Goal: Information Seeking & Learning: Learn about a topic

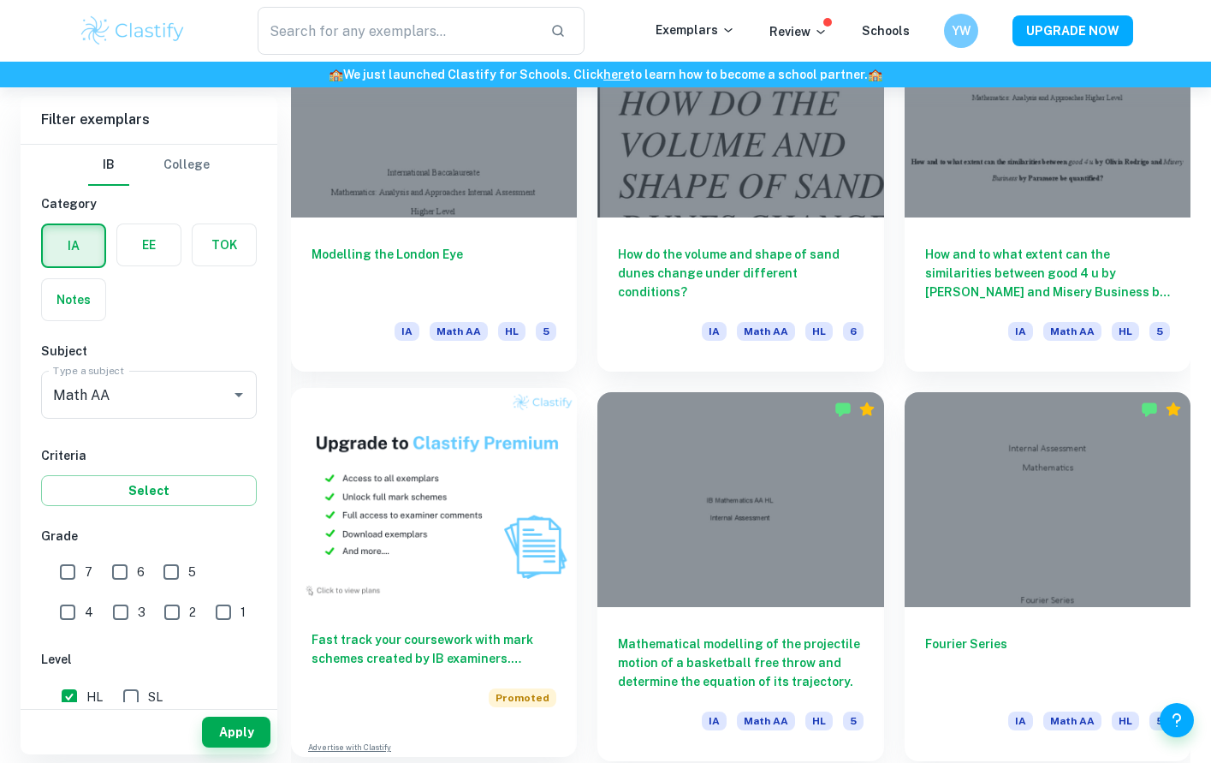
scroll to position [973, 0]
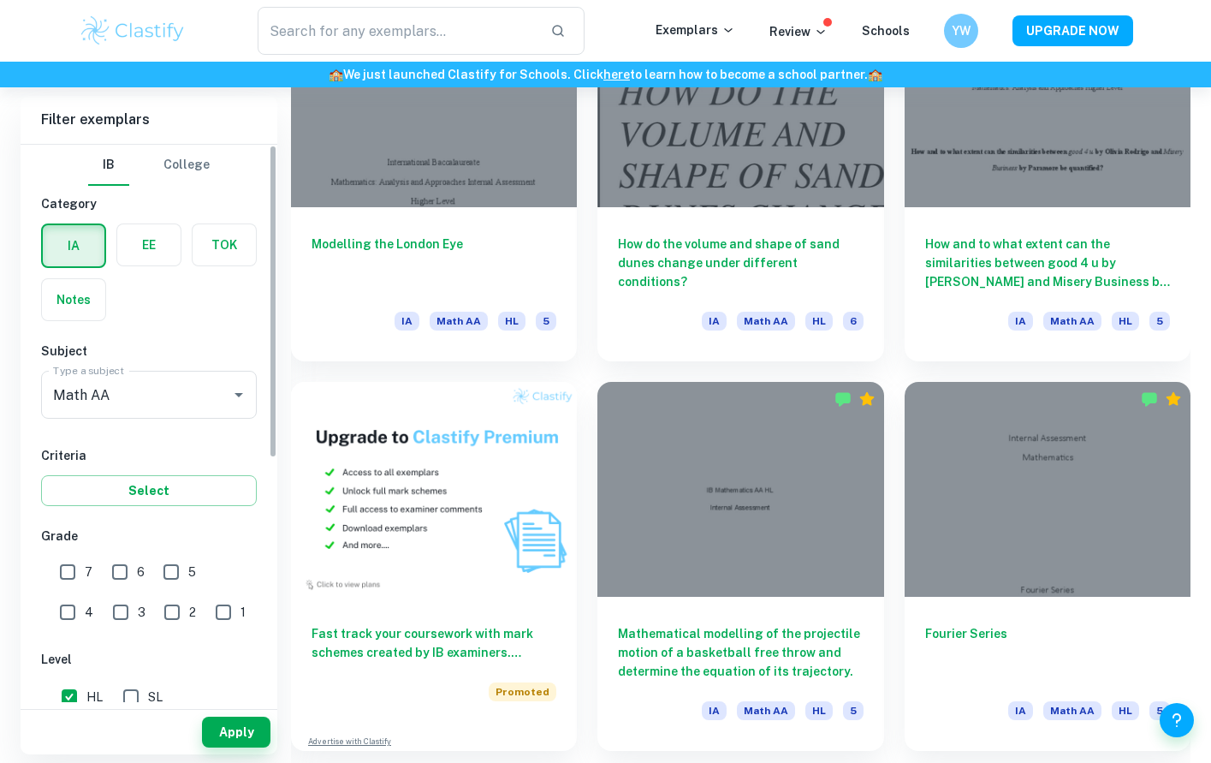
click at [70, 574] on input "7" at bounding box center [67, 572] width 34 height 34
checkbox input "true"
click at [229, 732] on button "Apply" at bounding box center [236, 731] width 68 height 31
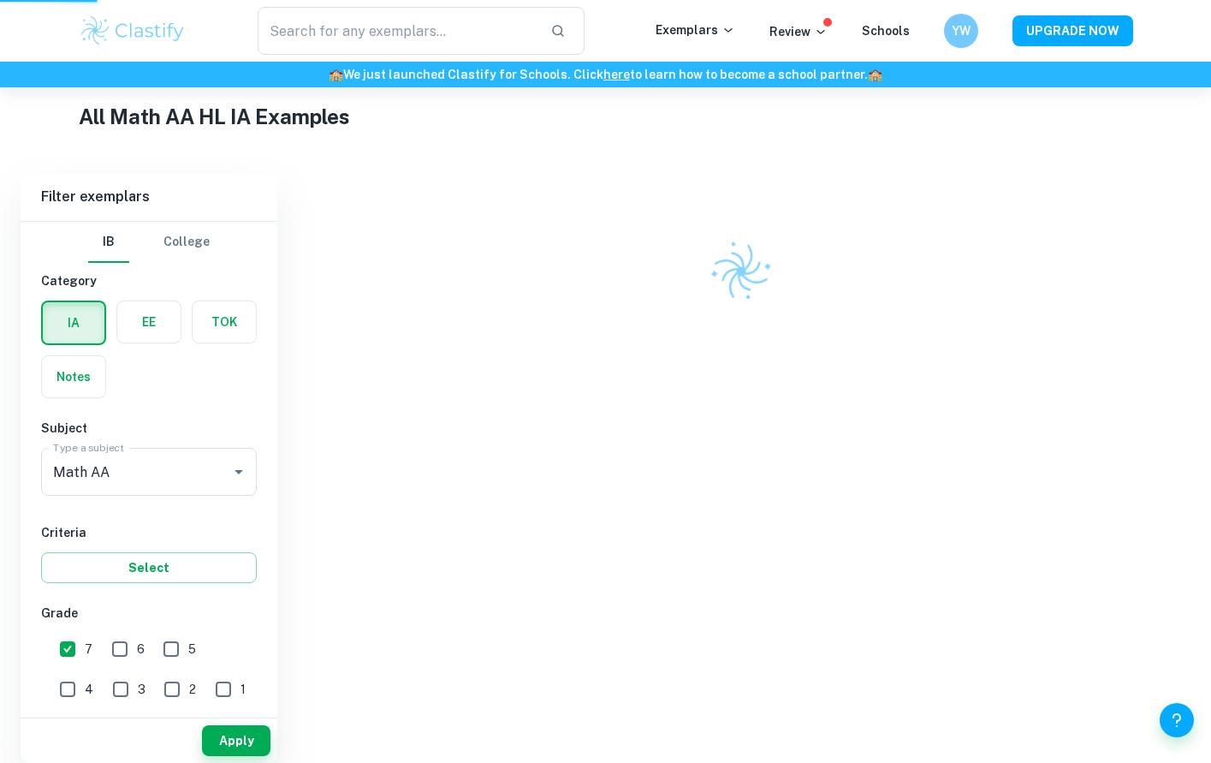
scroll to position [378, 0]
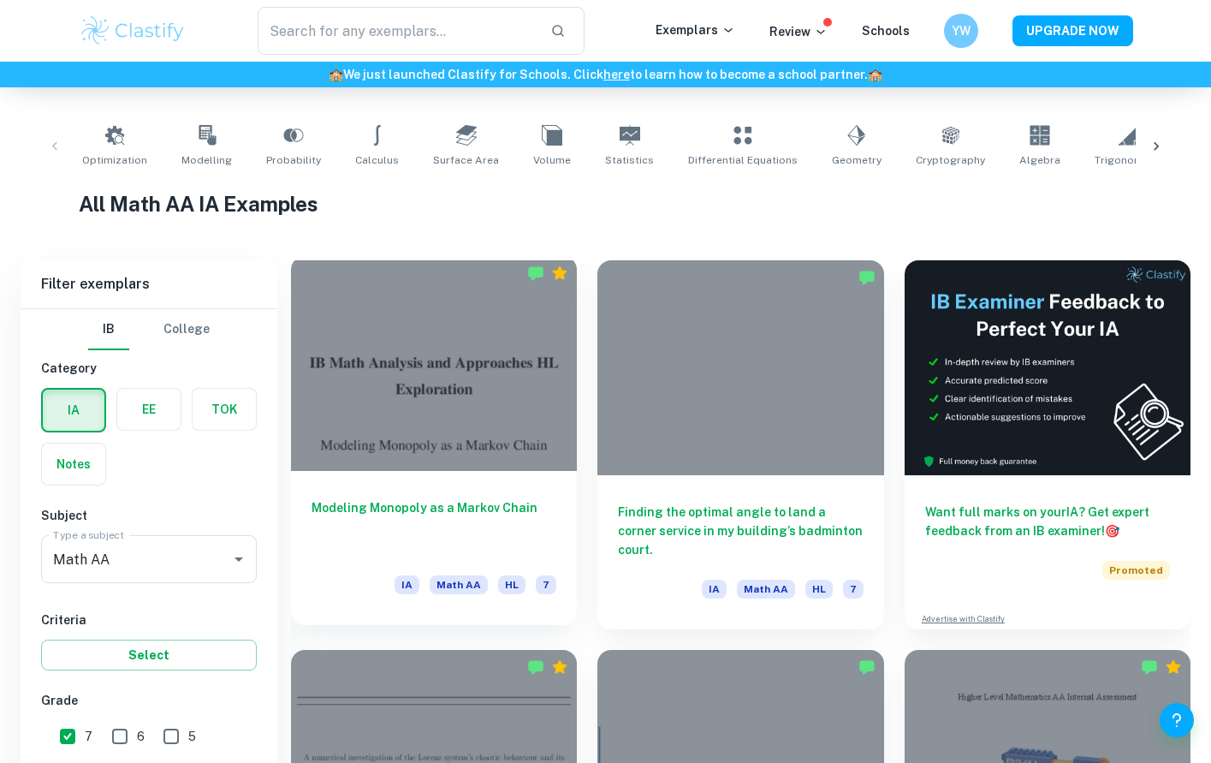
scroll to position [379, 0]
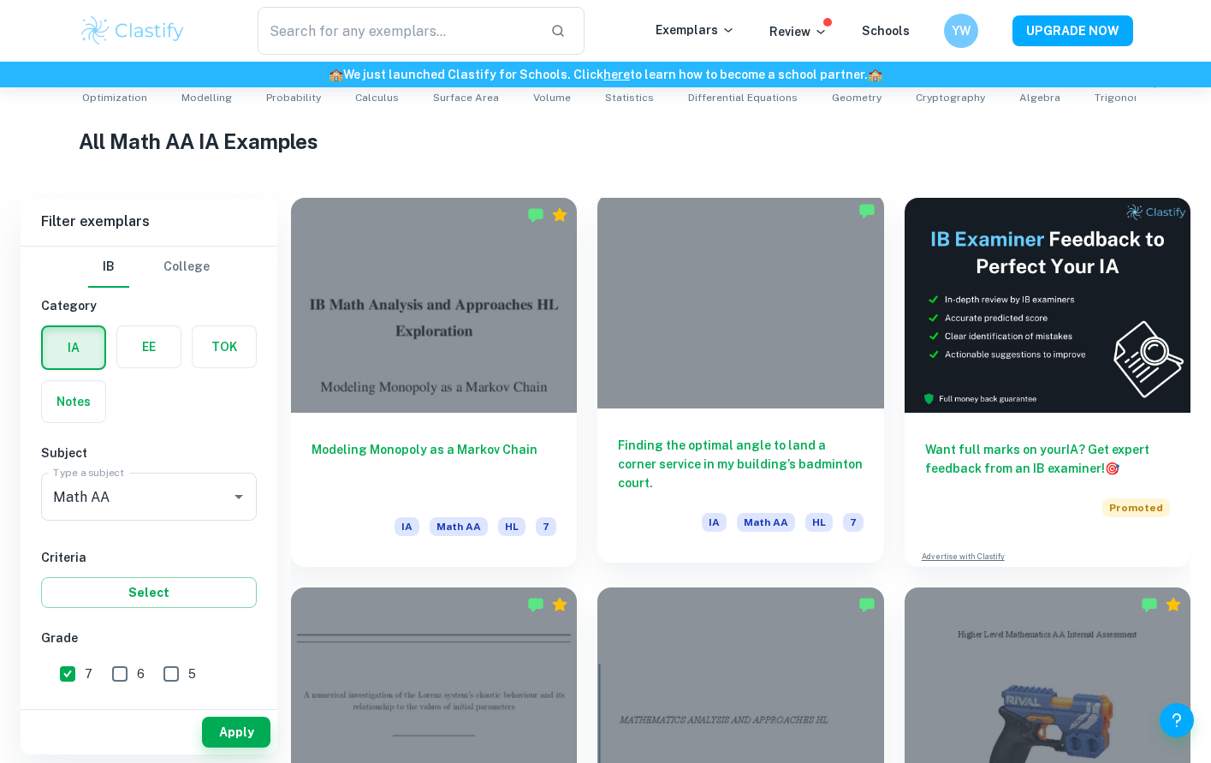
click at [735, 358] on div at bounding box center [740, 300] width 286 height 215
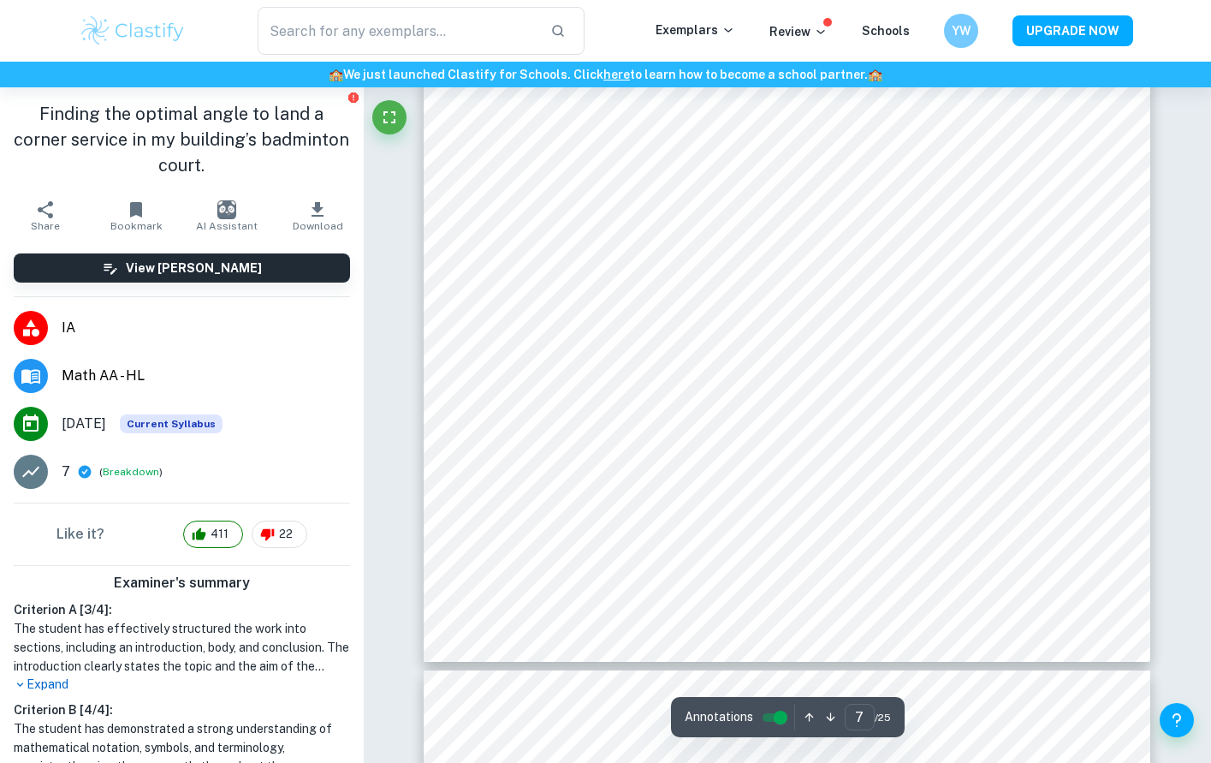
scroll to position [6774, 0]
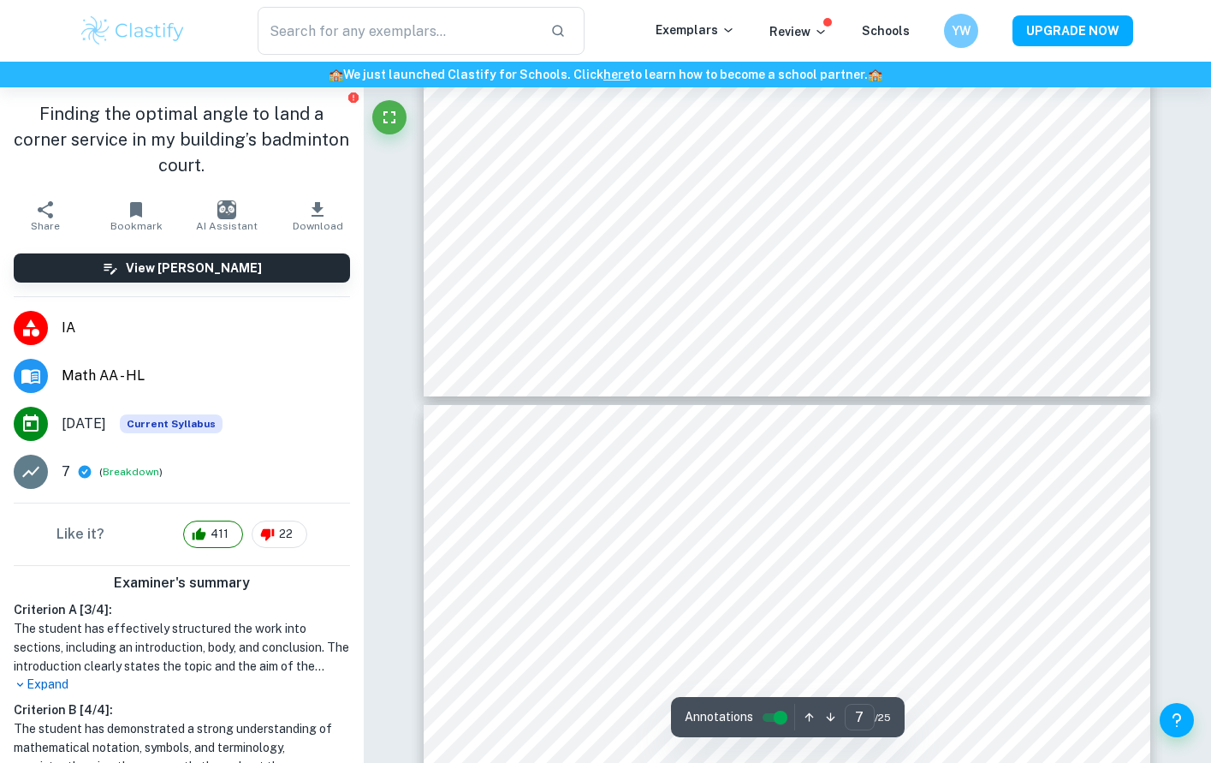
type input "8"
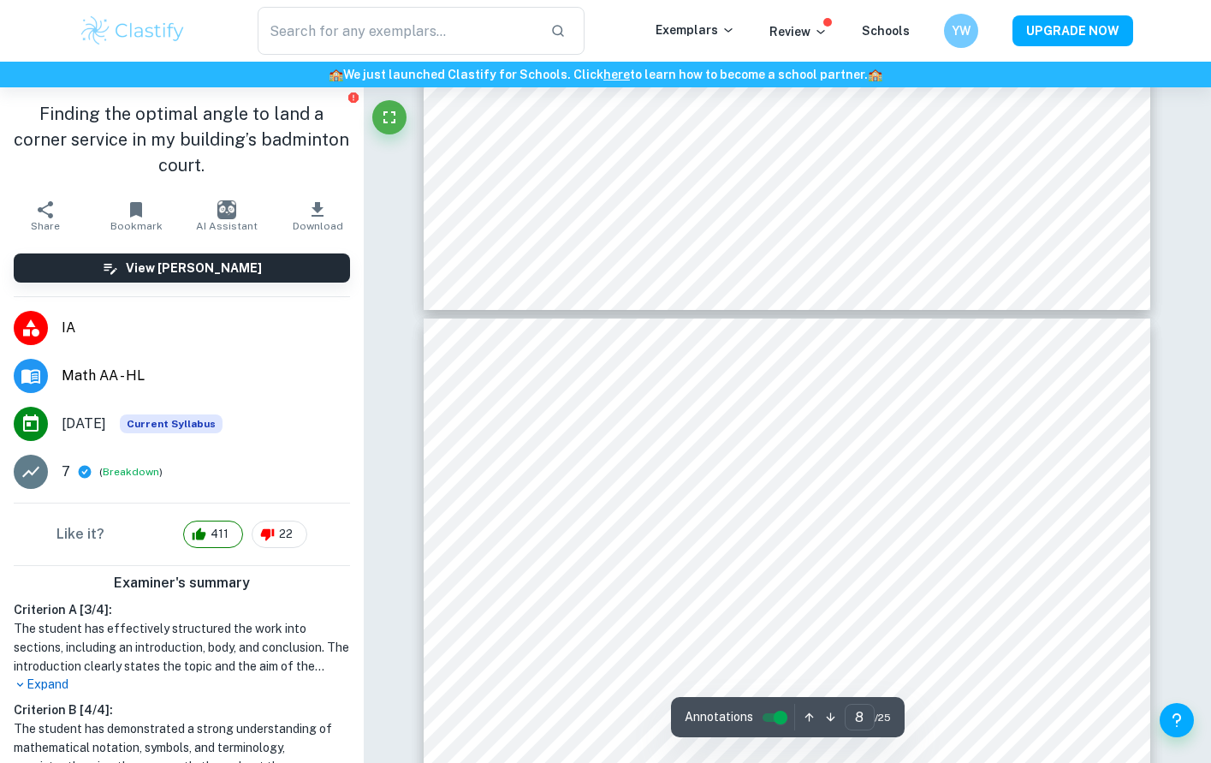
scroll to position [7338, 0]
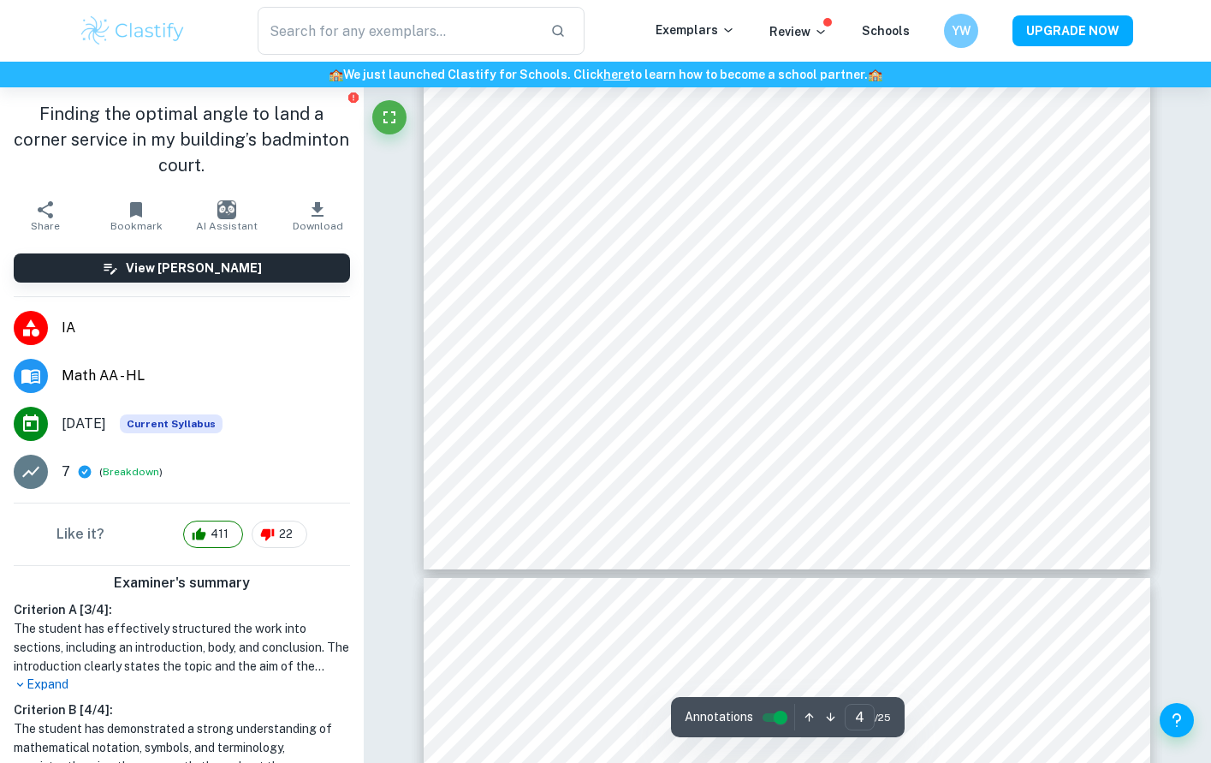
type input "5"
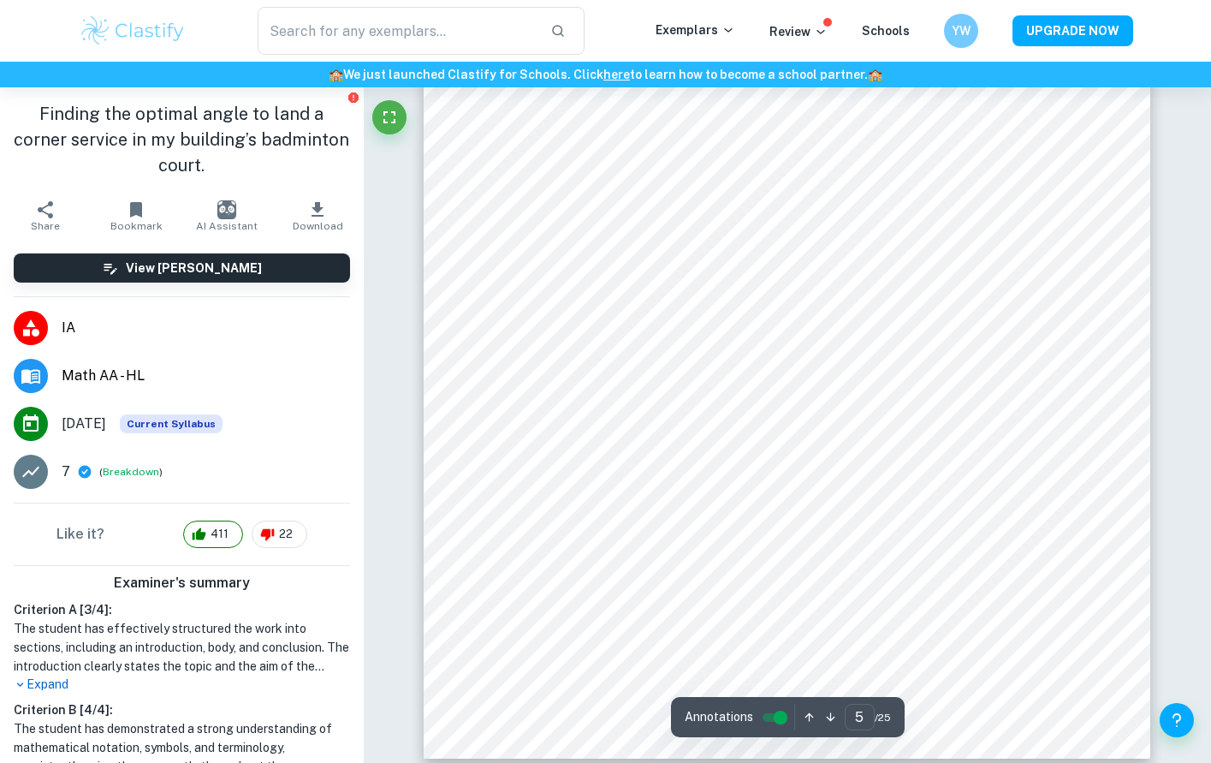
scroll to position [4764, 0]
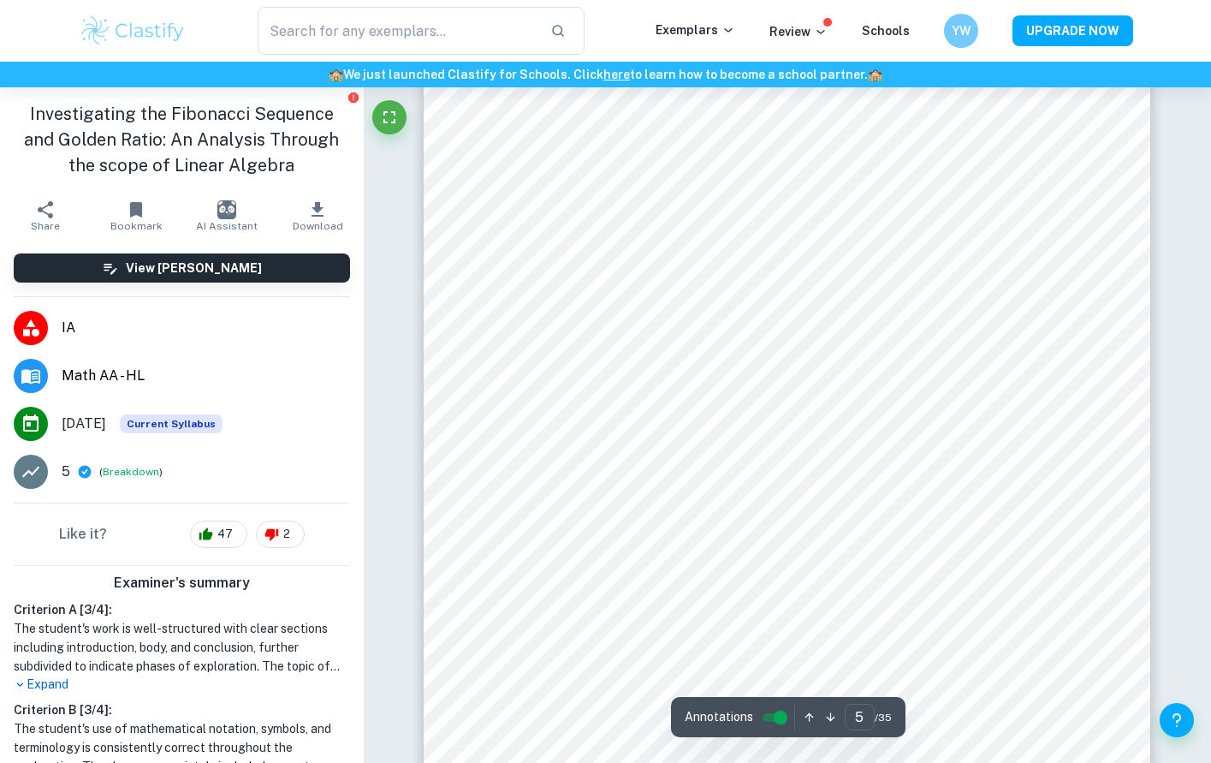
scroll to position [4208, 0]
type input "7"
